Goal: Information Seeking & Learning: Find specific fact

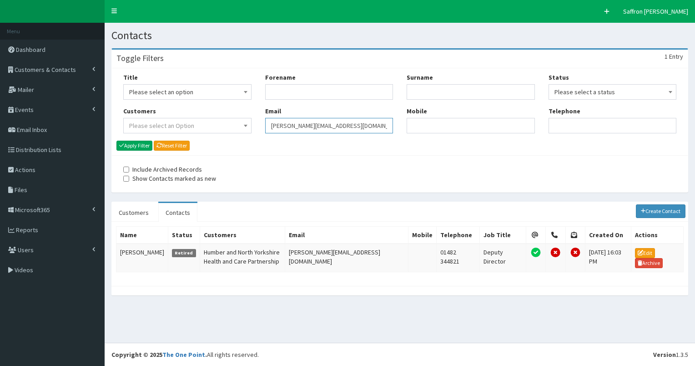
drag, startPoint x: 338, startPoint y: 124, endPoint x: 224, endPoint y: 122, distance: 114.6
click at [224, 122] on div "Title Please select an option Mr Mrs Ms Miss Dr MP QC MBE MEP CBE" at bounding box center [399, 106] width 567 height 67
type input "r"
click at [298, 95] on input "Forename" at bounding box center [329, 91] width 128 height 15
type input "[PERSON_NAME]"
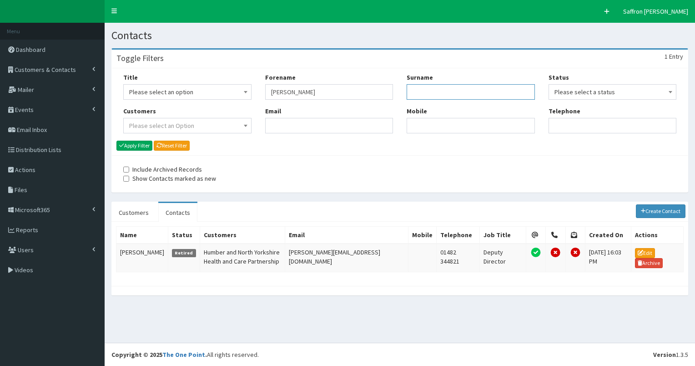
click at [422, 87] on input "Surname" at bounding box center [470, 91] width 128 height 15
type input "[PERSON_NAME]"
click at [116, 140] on button "Apply Filter" at bounding box center [134, 145] width 36 height 10
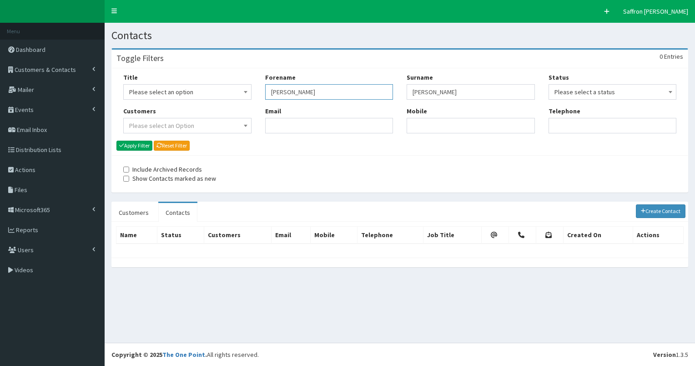
drag, startPoint x: 296, startPoint y: 94, endPoint x: 265, endPoint y: 95, distance: 31.4
click at [265, 95] on input "[PERSON_NAME]" at bounding box center [329, 91] width 128 height 15
type input "[PERSON_NAME]"
drag, startPoint x: 446, startPoint y: 90, endPoint x: 396, endPoint y: 96, distance: 51.4
click at [396, 96] on div "Title Please select an option Mr Mrs Ms Miss Dr MP QC MBE MEP CBE" at bounding box center [399, 106] width 567 height 67
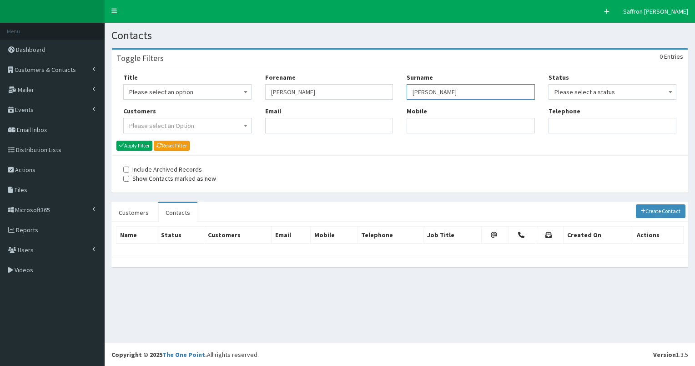
type input "alison"
click at [116, 140] on button "Apply Filter" at bounding box center [134, 145] width 36 height 10
click at [434, 85] on input "[PERSON_NAME]" at bounding box center [470, 91] width 128 height 15
type input "a"
click at [116, 140] on button "Apply Filter" at bounding box center [134, 145] width 36 height 10
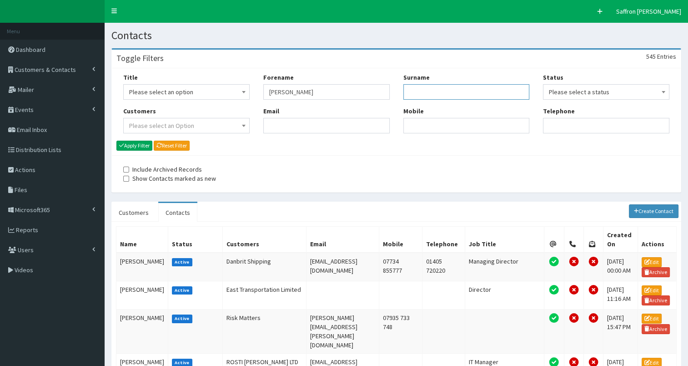
click at [406, 86] on input "Surname" at bounding box center [466, 91] width 126 height 15
type input "allison"
click at [116, 140] on button "Apply Filter" at bounding box center [134, 145] width 36 height 10
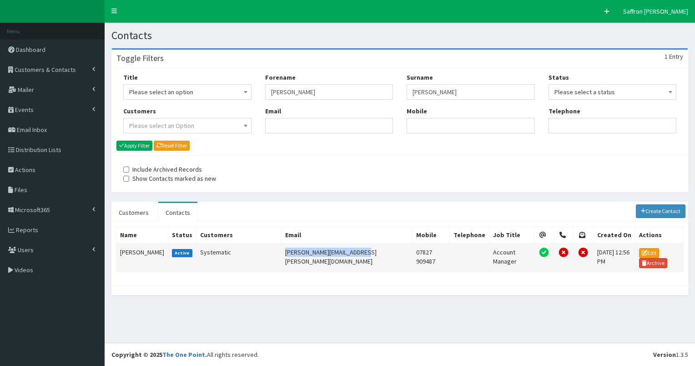
drag, startPoint x: 346, startPoint y: 250, endPoint x: 272, endPoint y: 249, distance: 73.2
click at [281, 249] on td "[PERSON_NAME][EMAIL_ADDRESS][PERSON_NAME][DOMAIN_NAME]" at bounding box center [346, 257] width 131 height 29
drag, startPoint x: 272, startPoint y: 249, endPoint x: 281, endPoint y: 249, distance: 8.2
copy td "[PERSON_NAME][EMAIL_ADDRESS][PERSON_NAME][DOMAIN_NAME]"
